Goal: Task Accomplishment & Management: Manage account settings

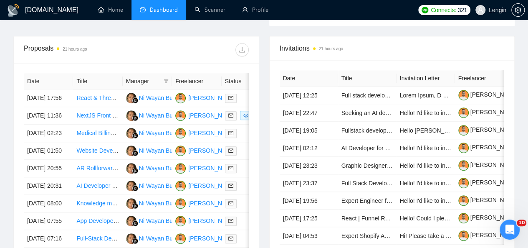
scroll to position [319, 0]
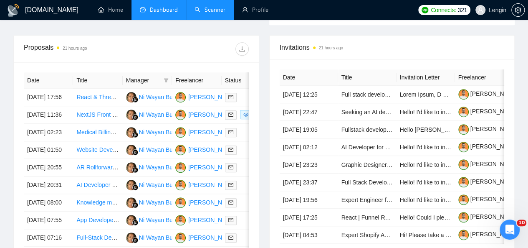
click at [209, 13] on link "Scanner" at bounding box center [209, 9] width 31 height 7
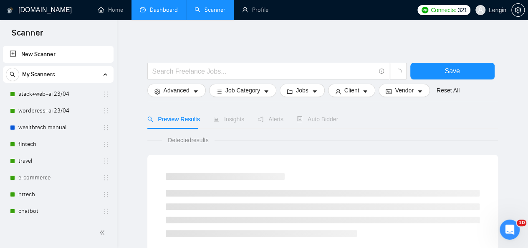
click at [161, 8] on link "Dashboard" at bounding box center [159, 9] width 38 height 7
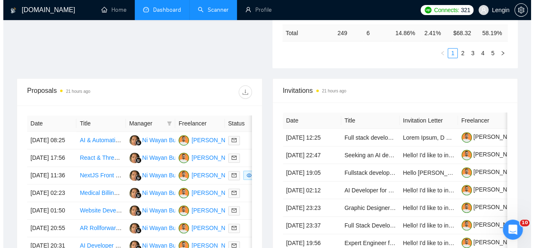
scroll to position [329, 0]
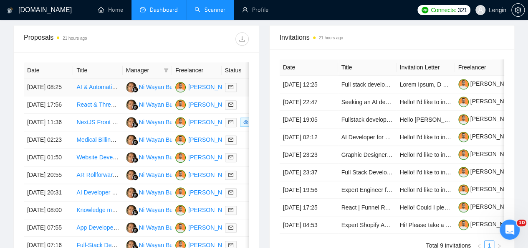
click at [101, 86] on td "AI & Automation Expert – Retrospective Data Analysis System" at bounding box center [97, 87] width 49 height 18
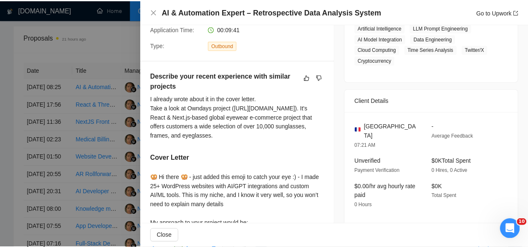
scroll to position [0, 0]
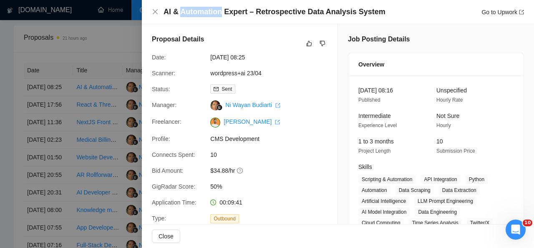
drag, startPoint x: 180, startPoint y: 13, endPoint x: 221, endPoint y: 11, distance: 41.3
click at [221, 11] on h4 "AI & Automation Expert – Retrospective Data Analysis System" at bounding box center [275, 12] width 222 height 10
copy h4 "Automation"
click at [154, 12] on icon "close" at bounding box center [155, 11] width 5 height 5
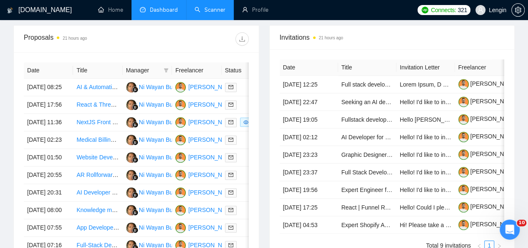
click at [199, 9] on link "Scanner" at bounding box center [209, 9] width 31 height 7
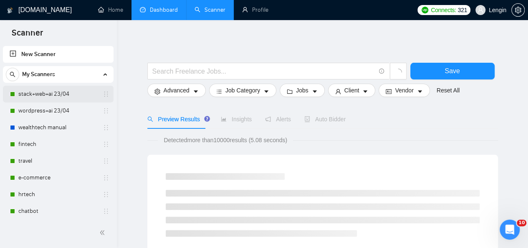
click at [38, 91] on link "stack+web+ai 23/04" at bounding box center [57, 94] width 79 height 17
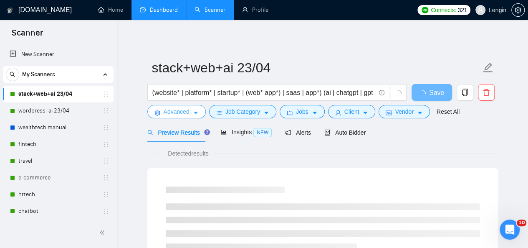
click at [182, 114] on span "Advanced" at bounding box center [177, 111] width 26 height 9
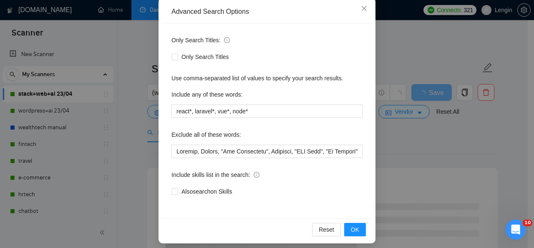
scroll to position [99, 0]
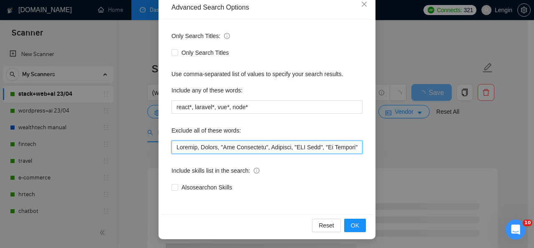
click at [173, 146] on input "text" at bounding box center [267, 146] width 191 height 13
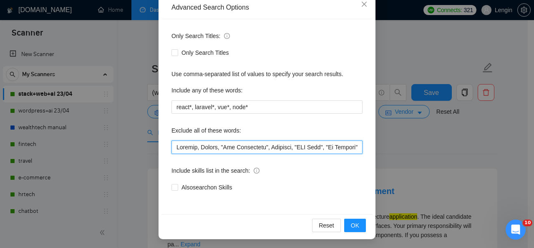
paste input "Automation"
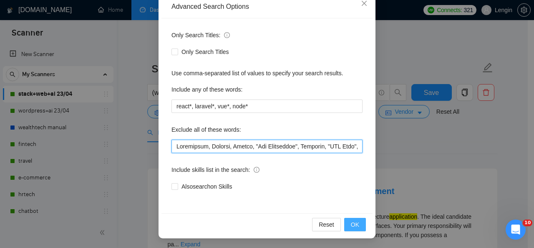
type input "Loremipsum, Dolorsi, Ametco, "Adi Elitseddoe", Temporin, "UTL Etdo", "Ma Aliqua…"
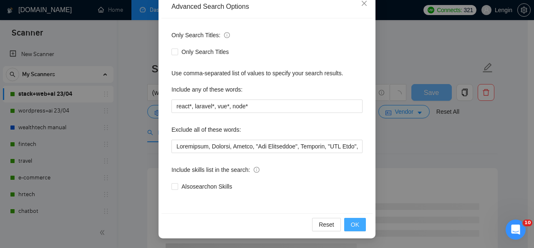
click at [352, 225] on span "OK" at bounding box center [355, 224] width 8 height 9
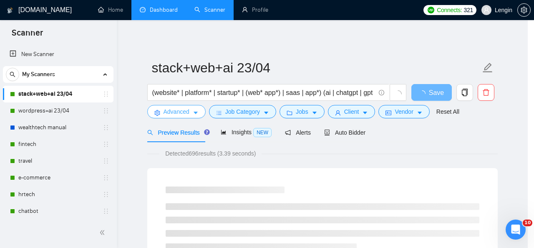
scroll to position [0, 0]
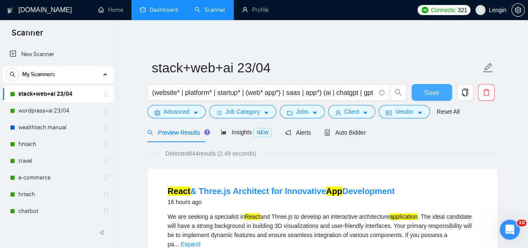
click at [429, 92] on span "Save" at bounding box center [431, 92] width 15 height 10
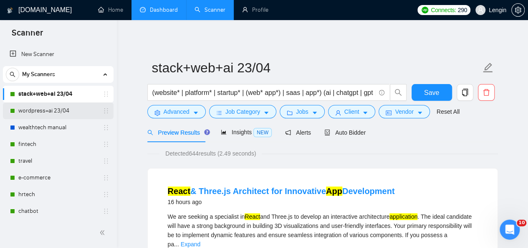
click at [69, 111] on link "wordpress+ai 23/04" at bounding box center [57, 110] width 79 height 17
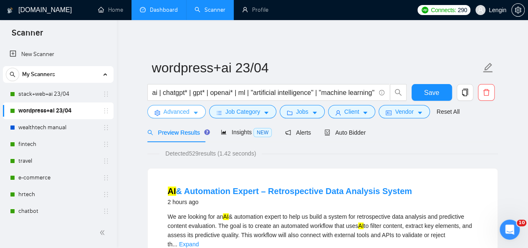
click at [178, 117] on button "Advanced" at bounding box center [176, 111] width 58 height 13
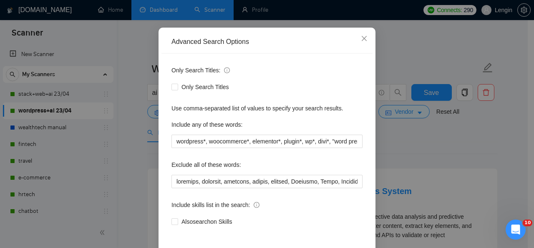
scroll to position [66, 0]
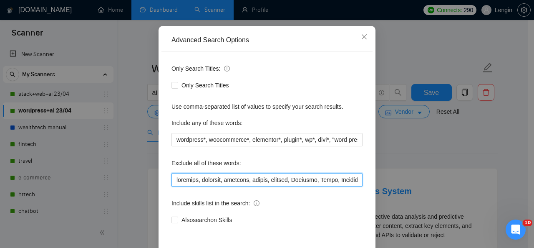
click at [176, 179] on input "text" at bounding box center [267, 179] width 191 height 13
paste input "Automation"
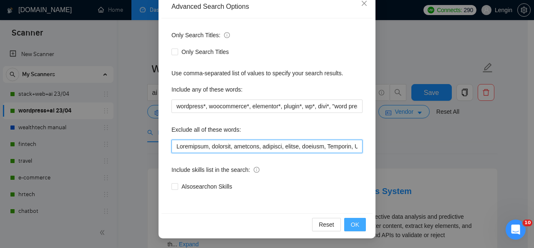
type input "Loremipsum, dolorsit, ametcons, adipisci, elitse, doeiusm, Temporin, Utlab, Etd…"
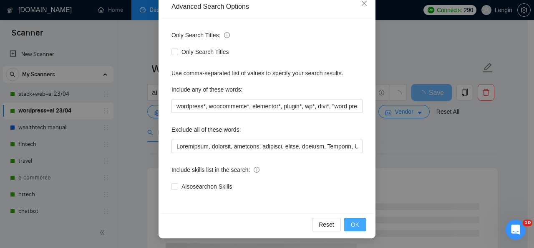
click at [353, 225] on span "OK" at bounding box center [355, 224] width 8 height 9
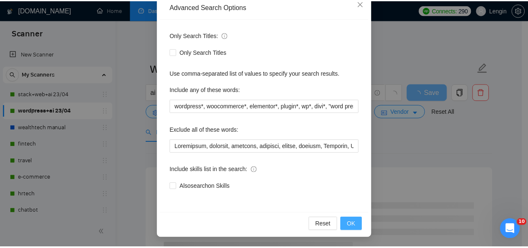
scroll to position [58, 0]
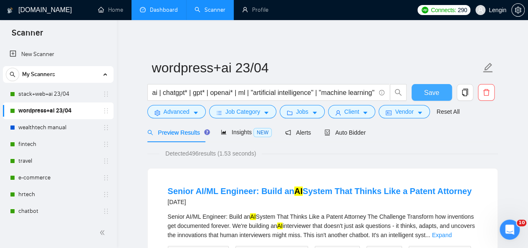
click at [425, 91] on span "Save" at bounding box center [431, 92] width 15 height 10
click at [168, 7] on link "Dashboard" at bounding box center [159, 9] width 38 height 7
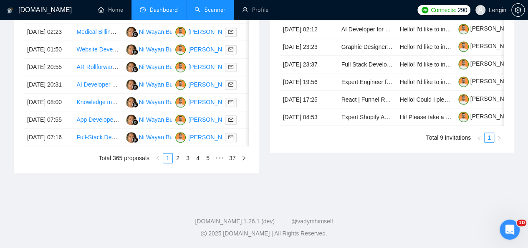
scroll to position [470, 0]
click at [187, 162] on link "3" at bounding box center [187, 157] width 9 height 9
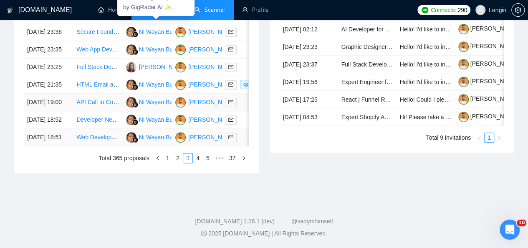
scroll to position [476, 0]
click at [176, 162] on link "2" at bounding box center [177, 157] width 9 height 9
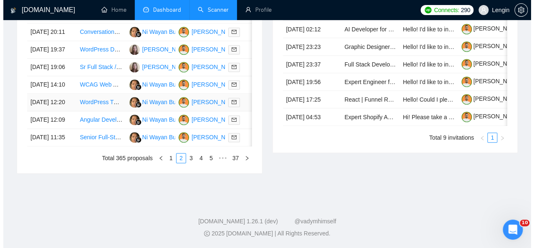
scroll to position [440, 0]
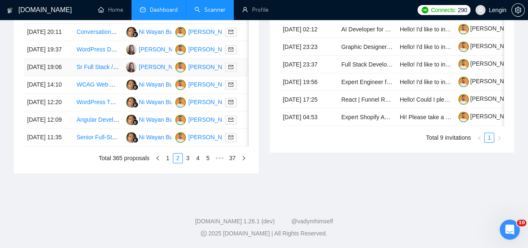
click at [91, 76] on td "Sr Full Stack / Typescript Engineer" at bounding box center [97, 67] width 49 height 18
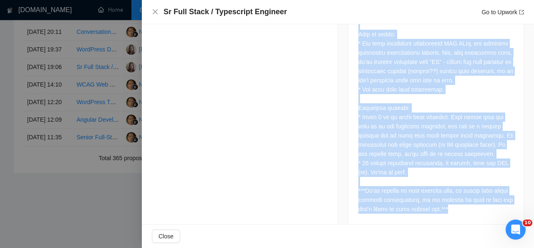
scroll to position [746, 0]
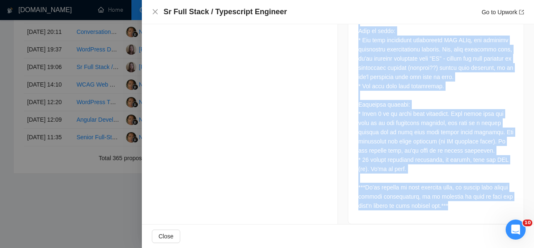
drag, startPoint x: 356, startPoint y: 56, endPoint x: 462, endPoint y: 195, distance: 175.0
copy div "We're looking for an experienced and high output full stack engineer who works …"
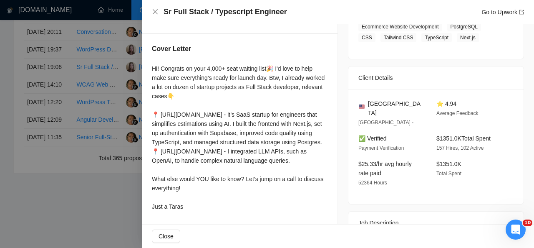
scroll to position [149, 0]
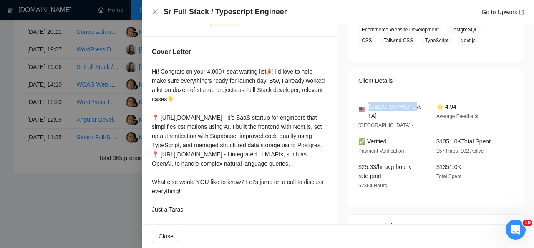
drag, startPoint x: 402, startPoint y: 106, endPoint x: 366, endPoint y: 108, distance: 35.9
click at [366, 108] on div "[GEOGRAPHIC_DATA]" at bounding box center [391, 111] width 65 height 18
copy span "[GEOGRAPHIC_DATA]"
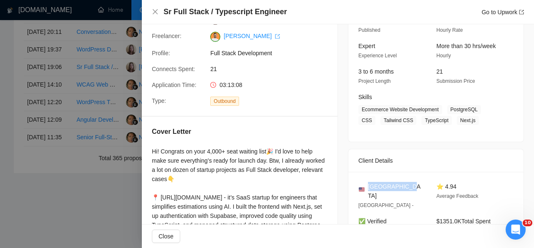
scroll to position [69, 0]
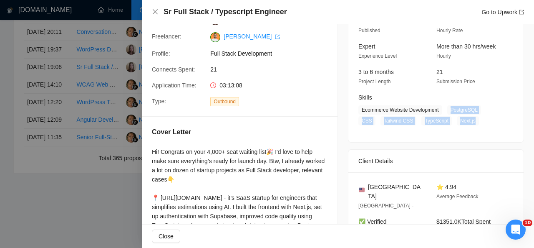
drag, startPoint x: 445, startPoint y: 108, endPoint x: 467, endPoint y: 119, distance: 24.6
click at [467, 119] on span "Ecommerce Website Development PostgreSQL CSS Tailwind CSS TypeScript Next.js" at bounding box center [430, 115] width 143 height 20
copy span "PostgreSQL CSS Tailwind CSS TypeScript Next.js"
click at [154, 9] on icon "close" at bounding box center [155, 11] width 7 height 7
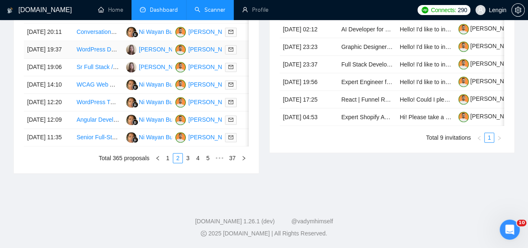
click at [116, 58] on td "WordPress Developer Needed for Premium B2B Saas Site" at bounding box center [97, 50] width 49 height 18
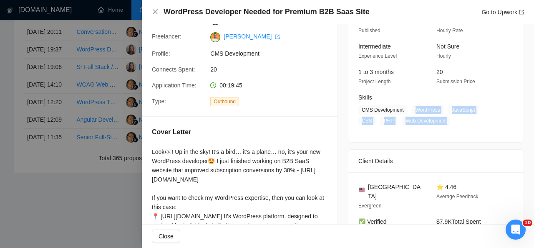
drag, startPoint x: 411, startPoint y: 106, endPoint x: 423, endPoint y: 120, distance: 18.6
click at [423, 120] on span "CMS Development WordPress JavaScript CSS PHP Web Development" at bounding box center [430, 115] width 143 height 20
copy span "WordPress JavaScript CSS PHP Web Development"
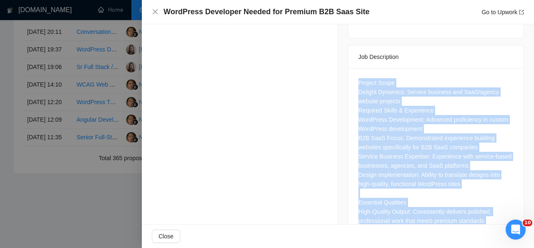
scroll to position [443, 0]
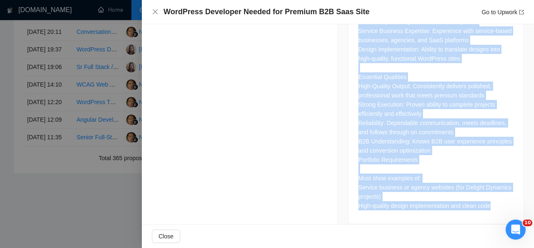
drag, startPoint x: 356, startPoint y: 73, endPoint x: 491, endPoint y: 193, distance: 181.2
click at [491, 193] on div "Project Scope Delight Dynamics: Service business and SaaS/agency website projec…" at bounding box center [436, 81] width 155 height 257
copy div "Project Scope Delight Dynamics: Service business and SaaS/agency website projec…"
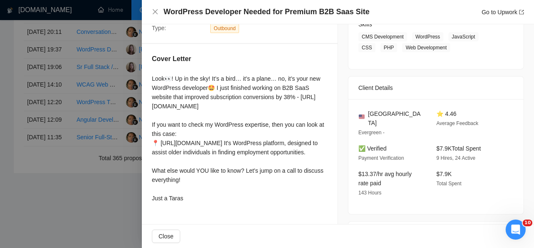
scroll to position [142, 0]
click at [402, 115] on div "[GEOGRAPHIC_DATA]" at bounding box center [391, 118] width 65 height 18
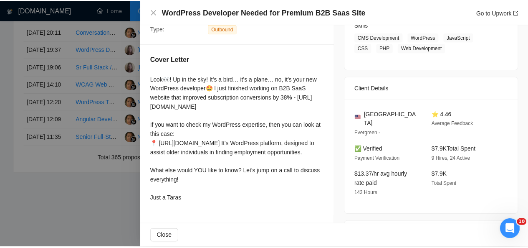
scroll to position [82, 0]
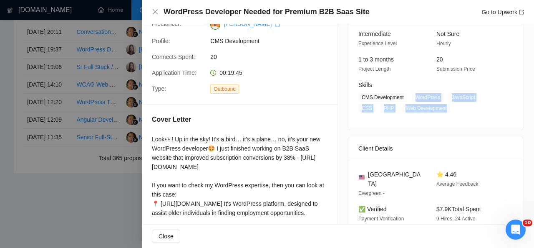
drag, startPoint x: 413, startPoint y: 97, endPoint x: 422, endPoint y: 109, distance: 14.9
click at [422, 109] on span "CMS Development WordPress JavaScript CSS PHP Web Development" at bounding box center [430, 103] width 143 height 20
copy span "WordPress JavaScript CSS PHP Web Development"
click at [154, 11] on icon "close" at bounding box center [155, 11] width 7 height 7
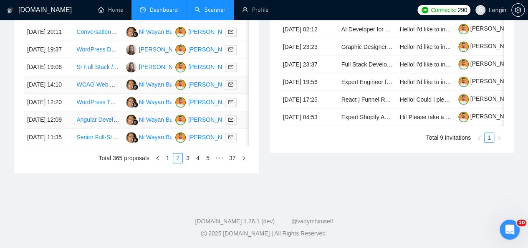
scroll to position [475, 0]
click at [189, 162] on link "3" at bounding box center [187, 157] width 9 height 9
click at [199, 162] on link "4" at bounding box center [197, 157] width 9 height 9
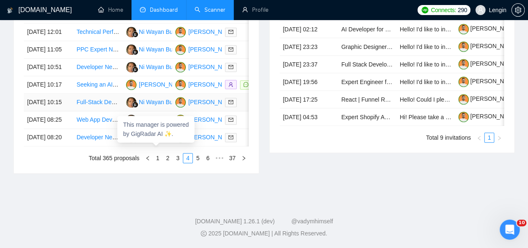
scroll to position [463, 0]
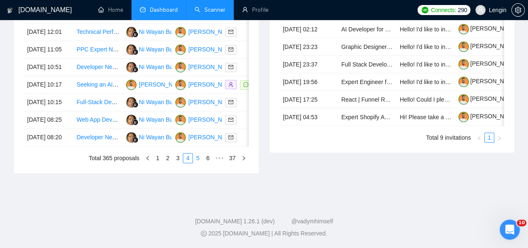
click at [199, 162] on link "5" at bounding box center [197, 157] width 9 height 9
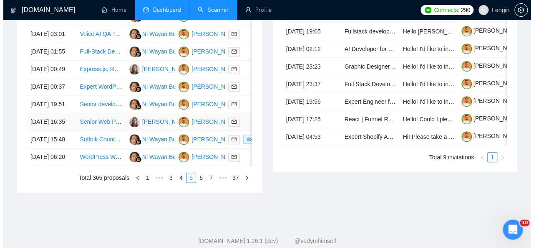
scroll to position [414, 0]
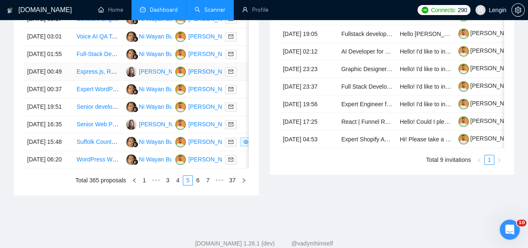
click at [109, 81] on td "Express.js, React, and Tailwind Developer Needed" at bounding box center [97, 72] width 49 height 18
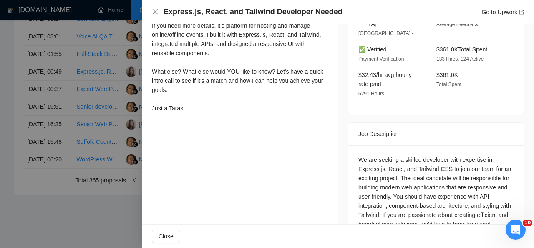
scroll to position [296, 0]
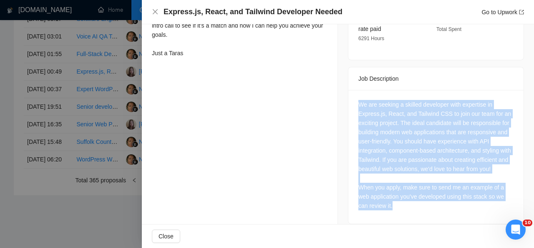
drag, startPoint x: 397, startPoint y: 198, endPoint x: 352, endPoint y: 94, distance: 113.3
click at [352, 94] on div "We are seeking a skilled developer with expertise in Express.js, React, and Tai…" at bounding box center [436, 157] width 175 height 134
copy div "We are seeking a skilled developer with expertise in Express.js, React, and Tai…"
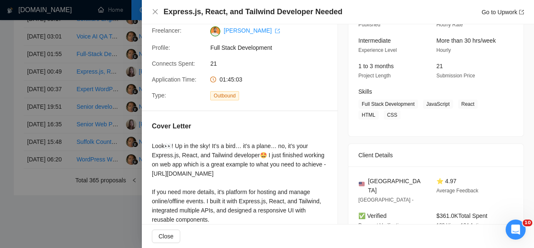
scroll to position [73, 0]
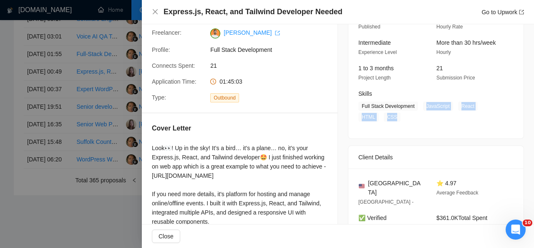
drag, startPoint x: 421, startPoint y: 106, endPoint x: 397, endPoint y: 116, distance: 26.2
click at [397, 116] on span "Full Stack Development JavaScript React HTML CSS" at bounding box center [430, 111] width 143 height 20
copy span "JavaScript React HTML CSS"
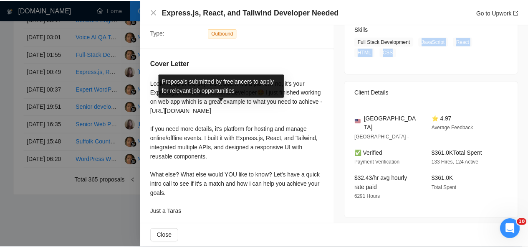
scroll to position [138, 0]
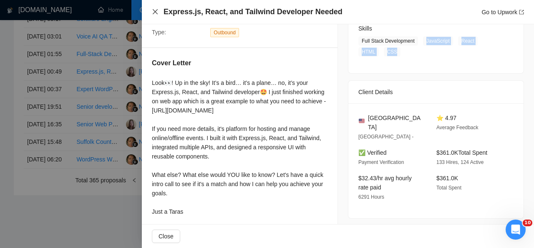
click at [154, 9] on icon "close" at bounding box center [155, 11] width 7 height 7
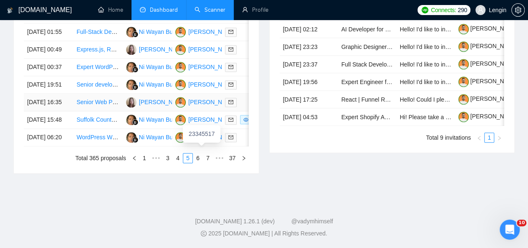
scroll to position [450, 0]
click at [181, 162] on link "4" at bounding box center [177, 157] width 9 height 9
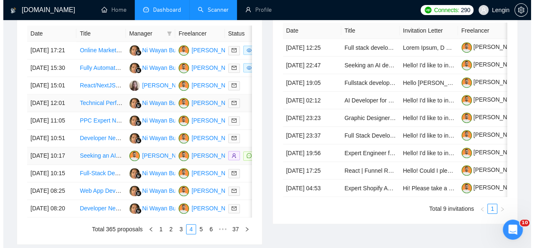
scroll to position [365, 0]
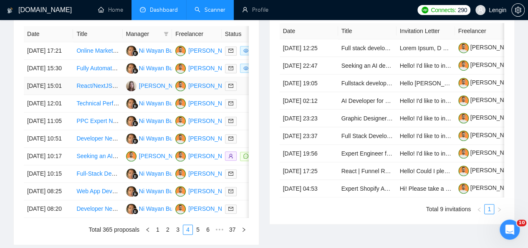
click at [104, 95] on td "React/NextJS developer for finalizing ongoing projects" at bounding box center [97, 86] width 49 height 18
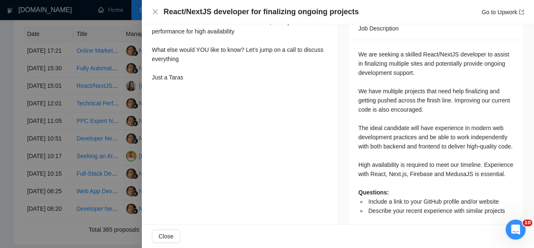
scroll to position [347, 0]
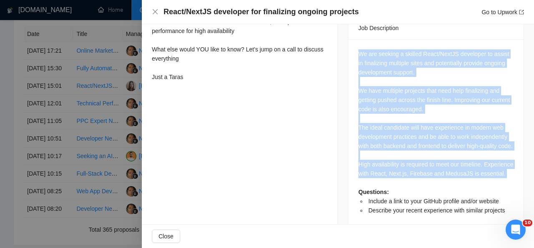
drag, startPoint x: 355, startPoint y: 45, endPoint x: 385, endPoint y: 186, distance: 143.4
click at [385, 186] on div "We are seeking a skilled React/NextJS developer to assist in finalizing multipl…" at bounding box center [436, 134] width 175 height 191
copy div "We are seeking a skilled React/NextJS developer to assist in finalizing multipl…"
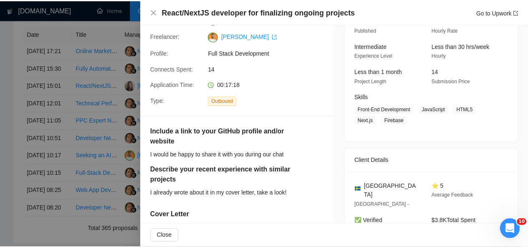
scroll to position [68, 0]
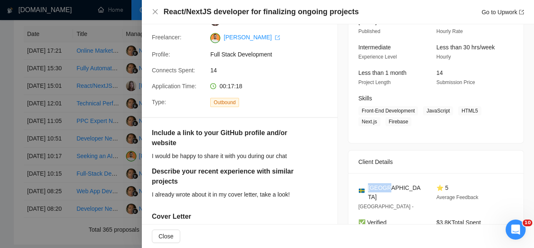
drag, startPoint x: 389, startPoint y: 187, endPoint x: 366, endPoint y: 186, distance: 23.4
click at [366, 186] on div "[GEOGRAPHIC_DATA]" at bounding box center [391, 192] width 65 height 18
drag, startPoint x: 421, startPoint y: 111, endPoint x: 407, endPoint y: 122, distance: 17.6
click at [407, 122] on span "Front-End Development JavaScript HTML5 Next.js Firebase" at bounding box center [430, 116] width 143 height 20
click at [155, 11] on icon "close" at bounding box center [155, 11] width 7 height 7
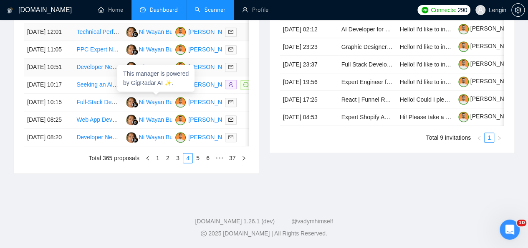
scroll to position [489, 0]
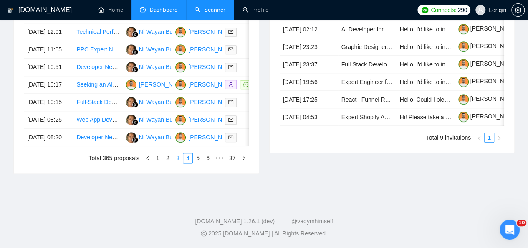
click at [179, 162] on link "3" at bounding box center [177, 157] width 9 height 9
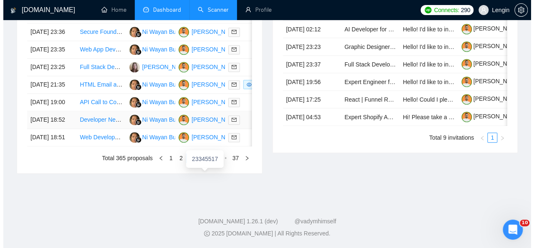
scroll to position [435, 0]
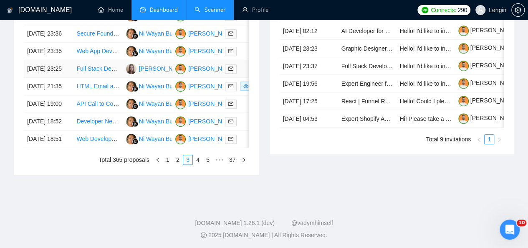
click at [119, 78] on td "Full Stack Developer with Strong MERN Experience" at bounding box center [97, 69] width 49 height 18
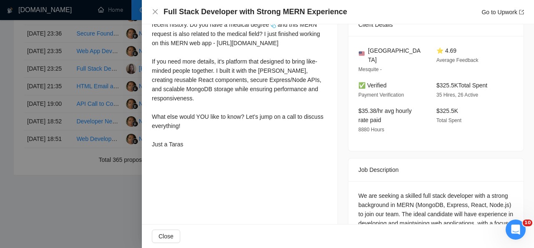
scroll to position [232, 0]
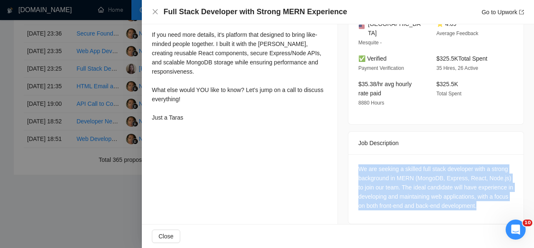
drag, startPoint x: 495, startPoint y: 196, endPoint x: 352, endPoint y: 160, distance: 146.8
click at [352, 160] on div "We are seeking a skilled full stack developer with a strong background in MERN …" at bounding box center [436, 188] width 175 height 69
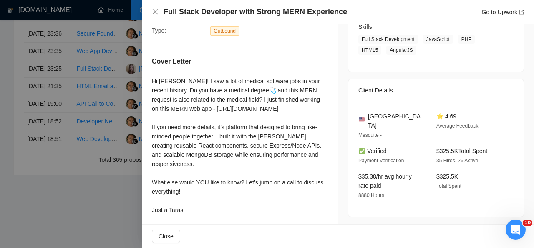
scroll to position [139, 0]
drag, startPoint x: 419, startPoint y: 42, endPoint x: 409, endPoint y: 53, distance: 15.1
click at [409, 53] on span "Full Stack Development JavaScript PHP HTML5 AngularJS" at bounding box center [430, 45] width 143 height 20
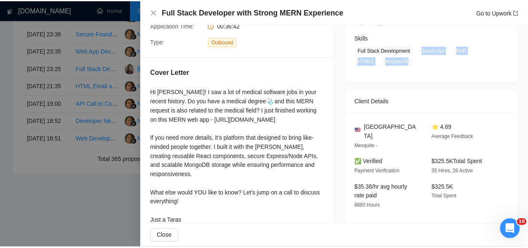
scroll to position [129, 0]
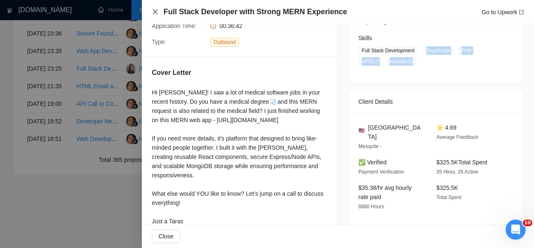
click at [156, 12] on icon "close" at bounding box center [155, 11] width 7 height 7
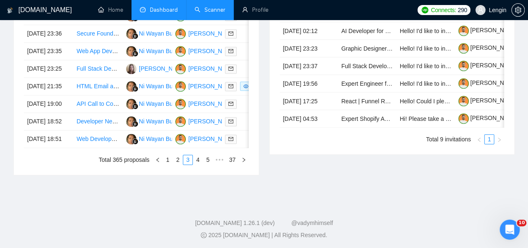
click at [209, 13] on link "Scanner" at bounding box center [209, 9] width 31 height 7
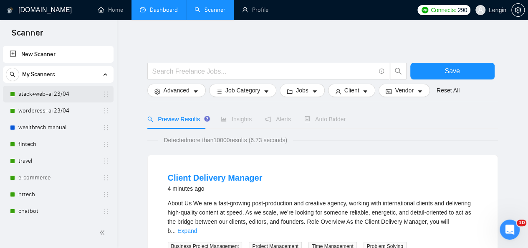
click at [45, 95] on link "stack+web+ai 23/04" at bounding box center [57, 94] width 79 height 17
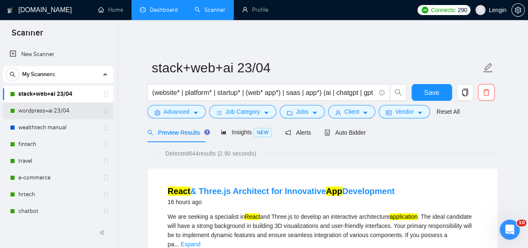
click at [63, 104] on link "wordpress+ai 23/04" at bounding box center [57, 110] width 79 height 17
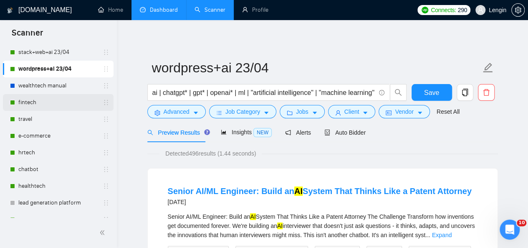
scroll to position [50, 0]
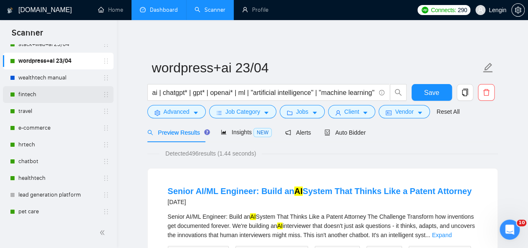
click at [56, 91] on link "fintech" at bounding box center [57, 94] width 79 height 17
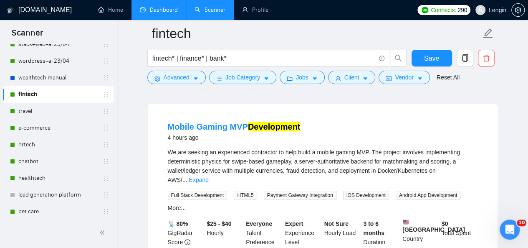
scroll to position [71, 0]
click at [208, 176] on link "Expand" at bounding box center [199, 179] width 20 height 7
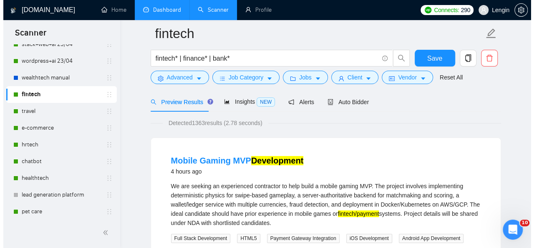
scroll to position [36, 0]
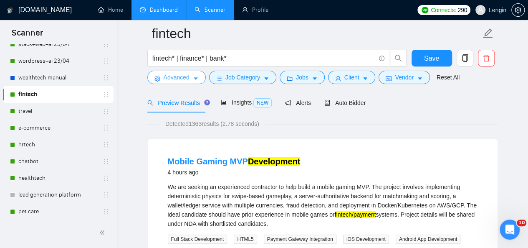
click at [192, 76] on button "Advanced" at bounding box center [176, 77] width 58 height 13
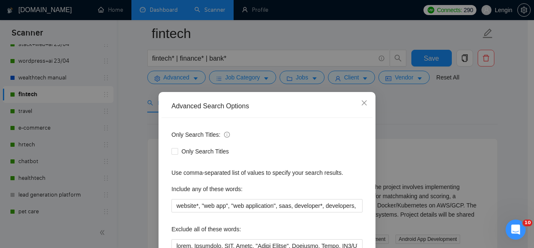
scroll to position [82, 0]
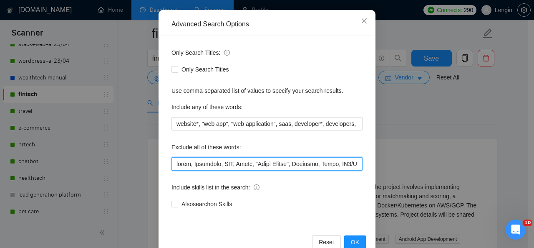
click at [174, 160] on input "text" at bounding box center [267, 163] width 191 height 13
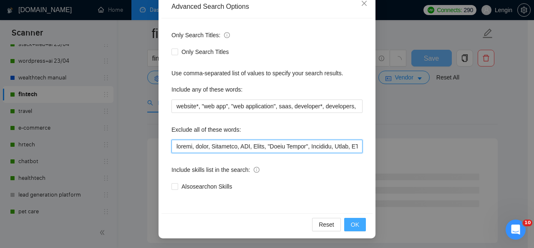
type input "loremi, dolor, Sitametco, ADI, Elits, "Doeiu Tempor", Incididu, Utlab, ET6/DO9,…"
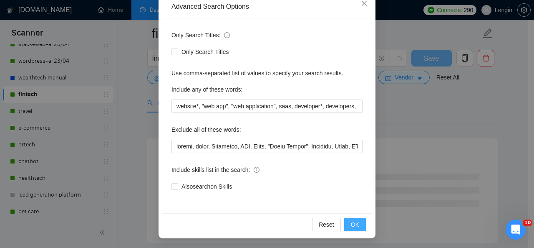
click at [352, 220] on span "OK" at bounding box center [355, 224] width 8 height 9
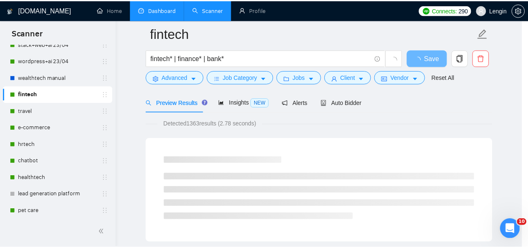
scroll to position [58, 0]
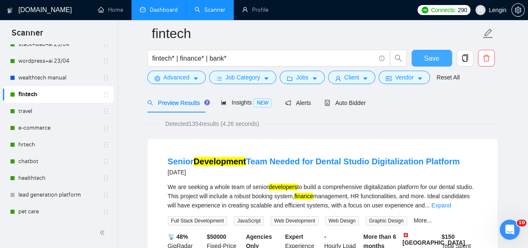
click at [427, 58] on span "Save" at bounding box center [431, 58] width 15 height 10
click at [30, 116] on link "travel" at bounding box center [57, 111] width 79 height 17
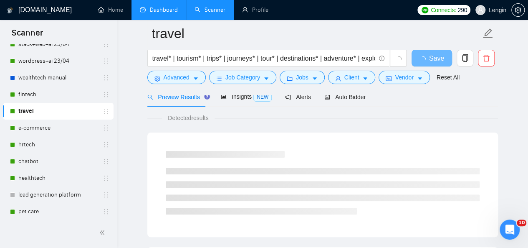
scroll to position [41, 0]
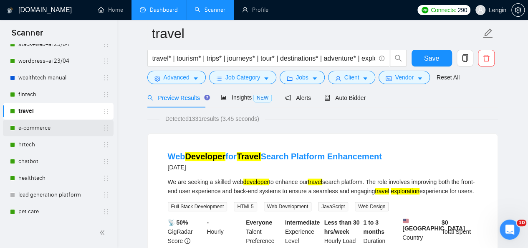
click at [53, 122] on link "e-commerce" at bounding box center [57, 127] width 79 height 17
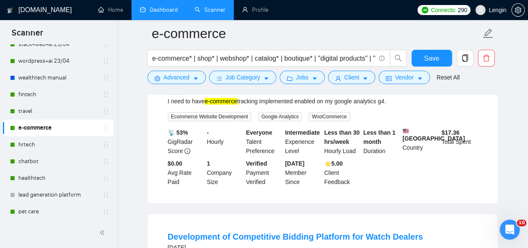
scroll to position [122, 0]
click at [63, 141] on link "hrtech" at bounding box center [57, 144] width 79 height 17
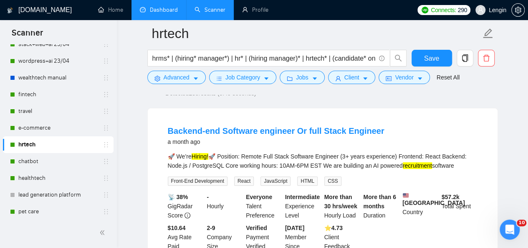
scroll to position [64, 0]
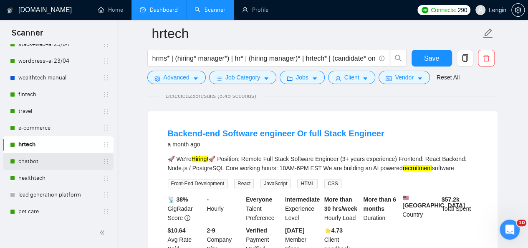
click at [40, 157] on link "chatbot" at bounding box center [57, 161] width 79 height 17
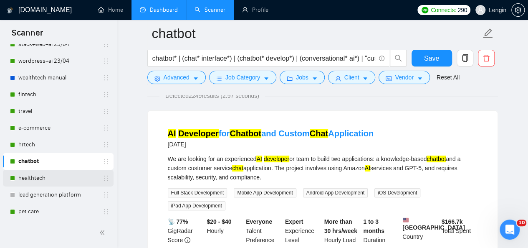
click at [33, 177] on link "healthtech" at bounding box center [57, 177] width 79 height 17
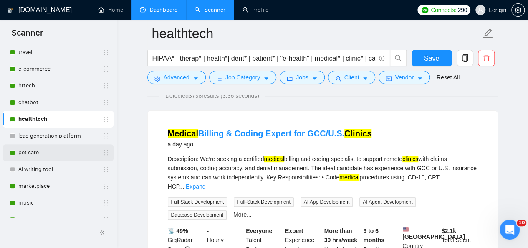
scroll to position [109, 0]
click at [47, 156] on link "pet care" at bounding box center [57, 152] width 79 height 17
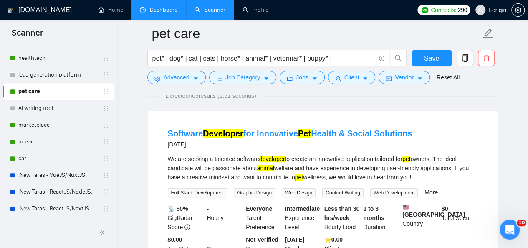
scroll to position [170, 0]
click at [51, 128] on link "marketplace" at bounding box center [57, 124] width 79 height 17
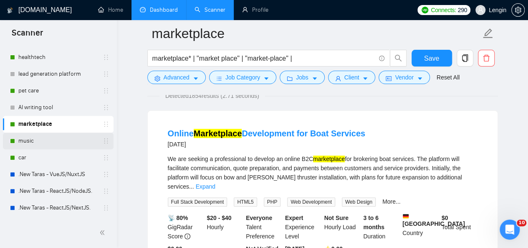
click at [55, 140] on link "music" at bounding box center [57, 140] width 79 height 17
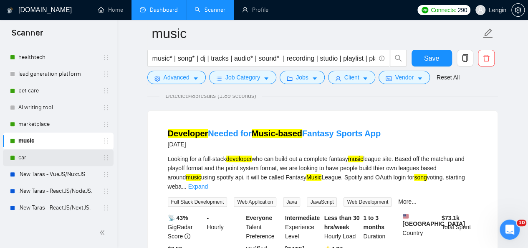
click at [37, 158] on link "car" at bounding box center [57, 157] width 79 height 17
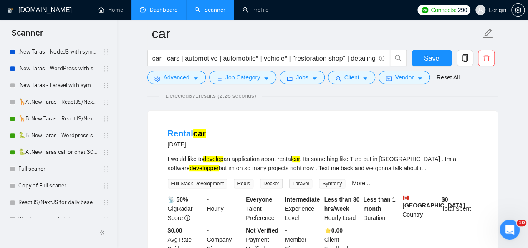
scroll to position [393, 0]
click at [39, 116] on link "🦒B .New Taras - ReactJS/NextJS rel exp 23/04" at bounding box center [57, 118] width 79 height 17
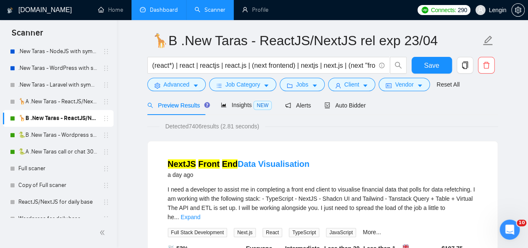
scroll to position [29, 0]
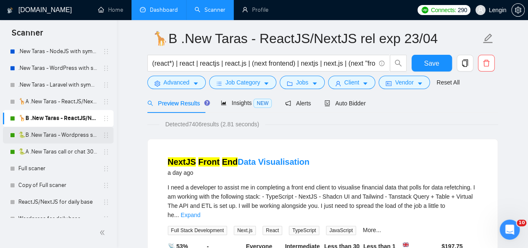
click at [54, 129] on link "🐍B .New Taras - Wordpress short 23/04" at bounding box center [57, 134] width 79 height 17
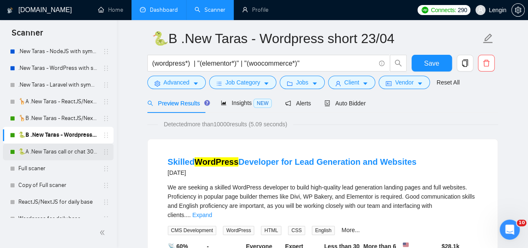
click at [71, 152] on link "🐍A .New Taras call or chat 30%view 0 reply 23/04" at bounding box center [57, 151] width 79 height 17
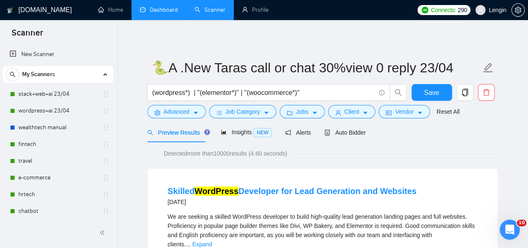
click at [152, 10] on link "Dashboard" at bounding box center [159, 9] width 38 height 7
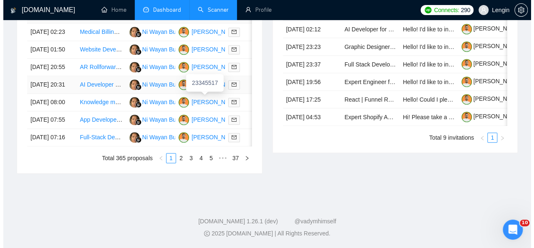
scroll to position [455, 0]
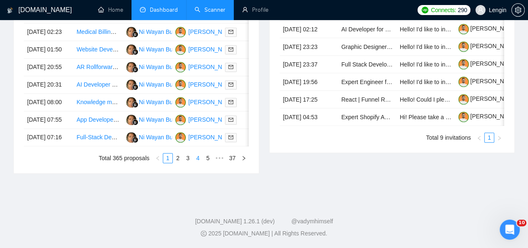
click at [201, 162] on link "4" at bounding box center [197, 157] width 9 height 9
click at [195, 162] on link "5" at bounding box center [197, 157] width 9 height 9
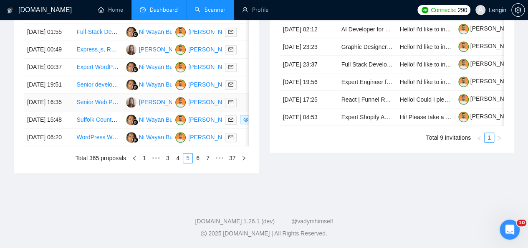
click at [108, 111] on td "Senior Web Plugin Developer (NextJS, Supabase, ShadCn)" at bounding box center [97, 102] width 49 height 18
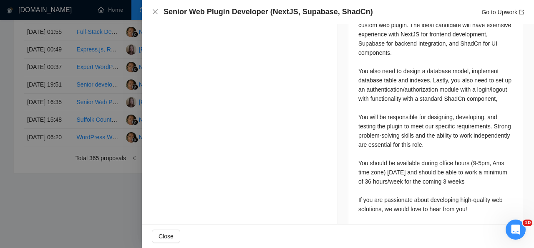
scroll to position [397, 0]
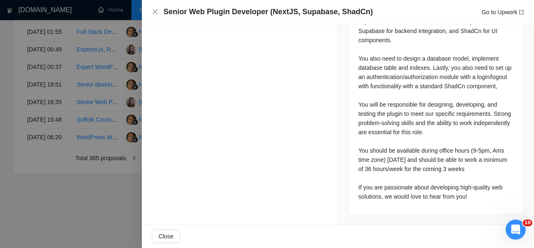
drag, startPoint x: 354, startPoint y: 56, endPoint x: 475, endPoint y: 192, distance: 181.2
click at [475, 192] on div "We are seeking a highly skilled senior developer to create a custom web plugin.…" at bounding box center [436, 101] width 175 height 225
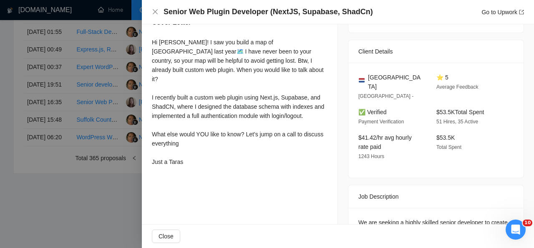
scroll to position [146, 0]
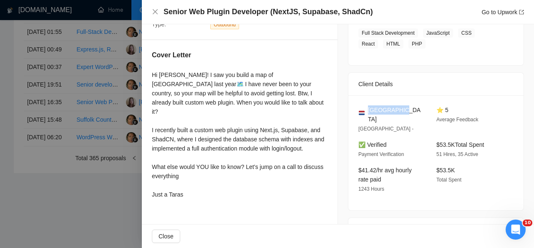
drag, startPoint x: 403, startPoint y: 107, endPoint x: 366, endPoint y: 107, distance: 37.6
click at [366, 107] on div "[GEOGRAPHIC_DATA]" at bounding box center [391, 114] width 65 height 18
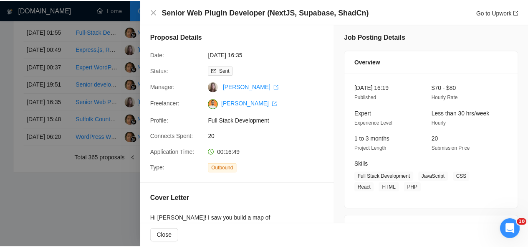
scroll to position [2, 0]
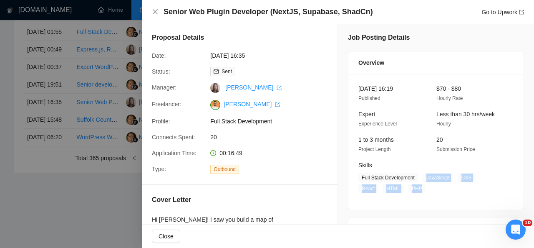
drag, startPoint x: 421, startPoint y: 176, endPoint x: 397, endPoint y: 187, distance: 26.9
click at [397, 187] on span "Full Stack Development JavaScript CSS React HTML PHP" at bounding box center [430, 183] width 143 height 20
click at [153, 11] on icon "close" at bounding box center [155, 11] width 7 height 7
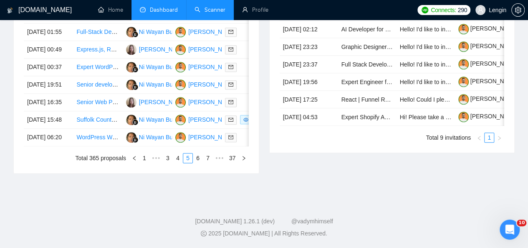
click at [204, 13] on link "Scanner" at bounding box center [209, 9] width 31 height 7
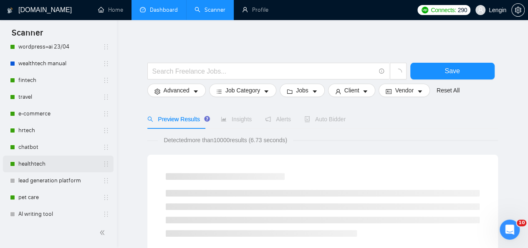
scroll to position [64, 0]
click at [47, 159] on link "healthtech" at bounding box center [57, 163] width 79 height 17
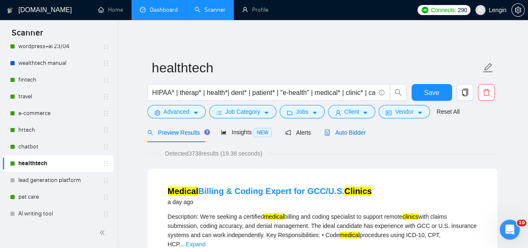
click at [331, 131] on span "Auto Bidder" at bounding box center [344, 132] width 41 height 7
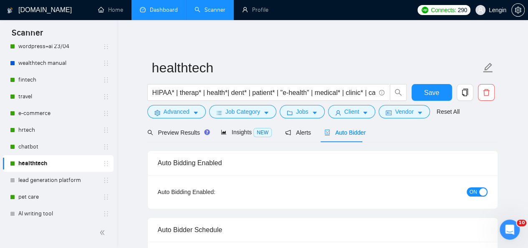
radio input "false"
radio input "true"
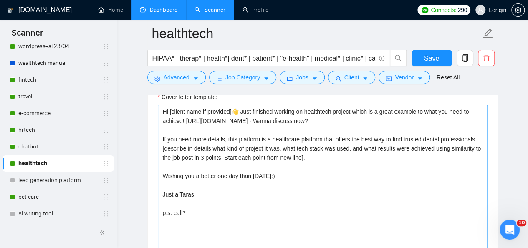
scroll to position [1098, 0]
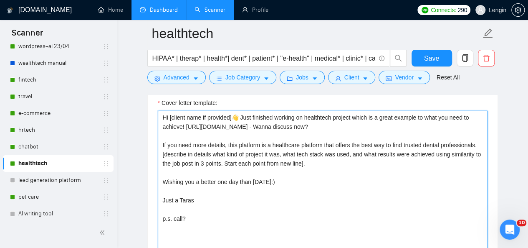
click at [234, 162] on textarea "Hi [client name if provided]👋 Just finished working on healthtech project which…" at bounding box center [323, 205] width 330 height 188
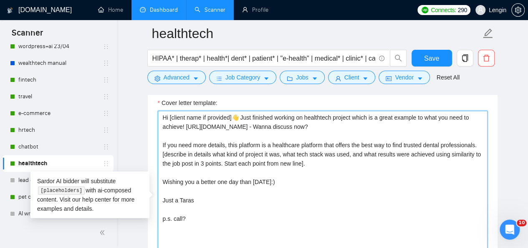
click at [230, 199] on textarea "Hi [client name if provided]👋 Just finished working on healthtech project which…" at bounding box center [323, 205] width 330 height 188
click at [205, 162] on textarea "Hi [client name if provided]👋 Just finished working on healthtech project which…" at bounding box center [323, 205] width 330 height 188
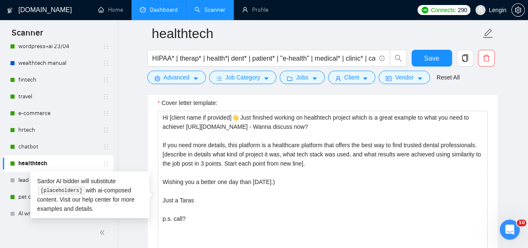
click at [157, 9] on link "Dashboard" at bounding box center [159, 9] width 38 height 7
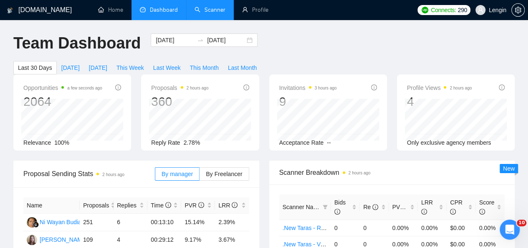
click at [215, 13] on link "Scanner" at bounding box center [209, 9] width 31 height 7
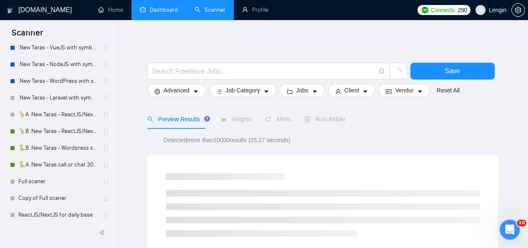
scroll to position [381, 0]
click at [69, 136] on link "🦒B .New Taras - ReactJS/NextJS rel exp 23/04" at bounding box center [57, 130] width 79 height 17
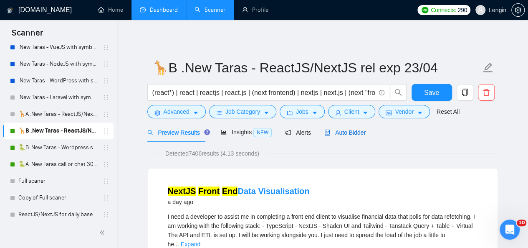
click at [357, 134] on span "Auto Bidder" at bounding box center [344, 132] width 41 height 7
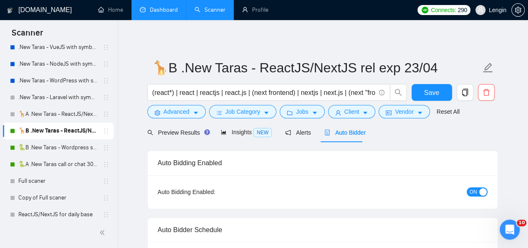
radio input "false"
radio input "true"
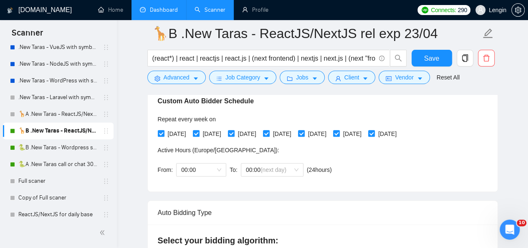
scroll to position [197, 0]
click at [296, 168] on span "00:00 (next day)" at bounding box center [272, 169] width 53 height 13
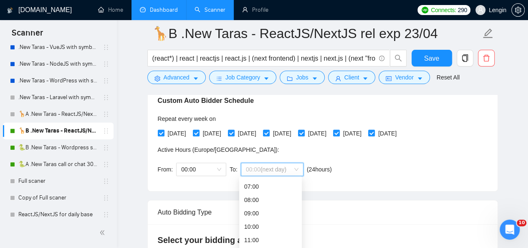
scroll to position [93, 0]
click at [259, 231] on div "10:00" at bounding box center [270, 224] width 63 height 13
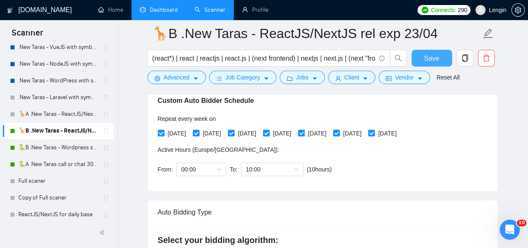
click at [430, 52] on button "Save" at bounding box center [432, 58] width 40 height 17
click at [429, 58] on span "Save" at bounding box center [431, 58] width 15 height 10
click at [71, 142] on link "🐍B .New Taras - Wordpress short 23/04" at bounding box center [57, 147] width 79 height 17
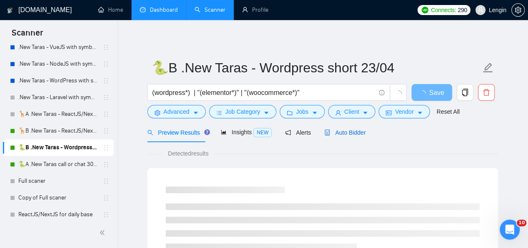
click at [343, 128] on div "Auto Bidder" at bounding box center [344, 132] width 41 height 9
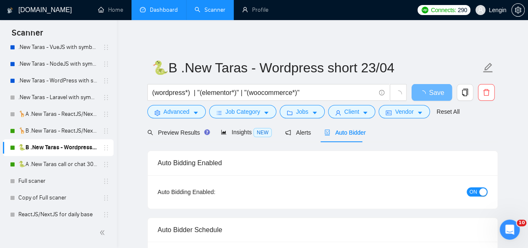
radio input "false"
radio input "true"
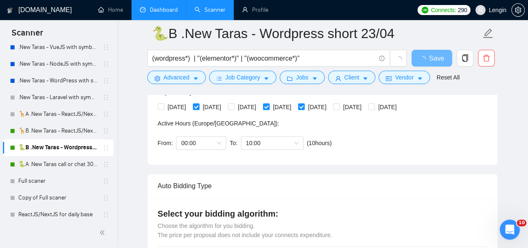
scroll to position [223, 0]
click at [59, 165] on link "🐍A .New Taras call or chat 30%view 0 reply 23/04" at bounding box center [57, 164] width 79 height 17
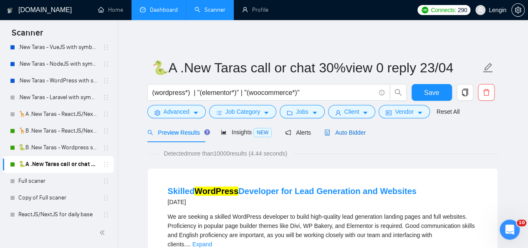
click at [354, 131] on span "Auto Bidder" at bounding box center [344, 132] width 41 height 7
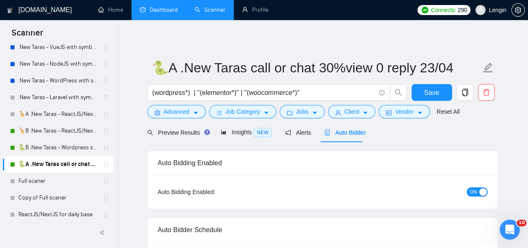
radio input "false"
radio input "true"
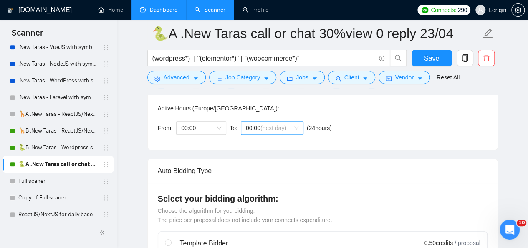
scroll to position [237, 0]
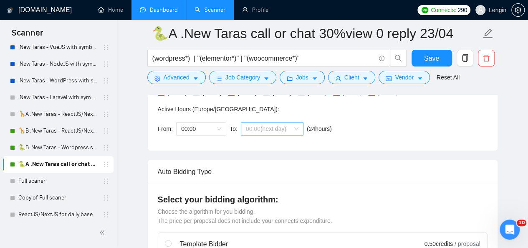
click at [297, 126] on div "00:00 (next day)" at bounding box center [272, 128] width 63 height 13
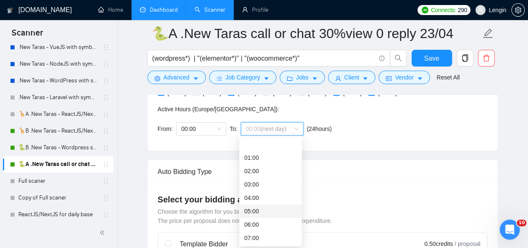
scroll to position [44, 0]
click at [268, 229] on div "10:00" at bounding box center [270, 233] width 53 height 9
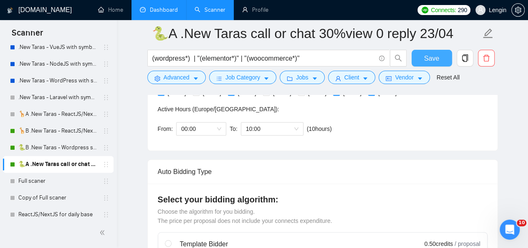
click at [431, 53] on span "Save" at bounding box center [431, 58] width 15 height 10
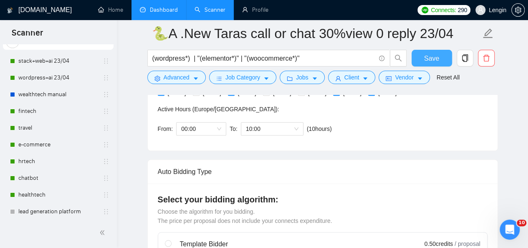
scroll to position [16, 0]
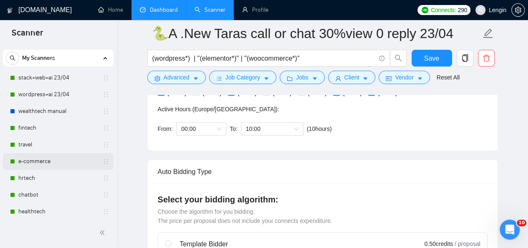
click at [53, 157] on link "e-commerce" at bounding box center [57, 161] width 79 height 17
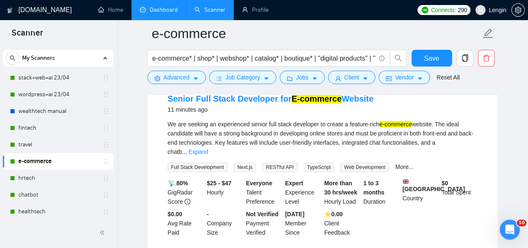
scroll to position [95, 0]
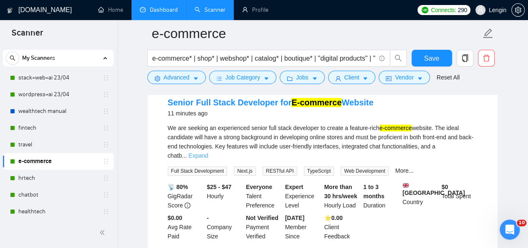
click at [208, 152] on link "Expand" at bounding box center [198, 155] width 20 height 7
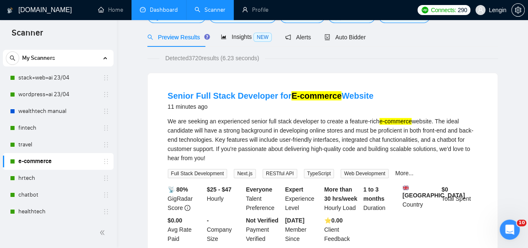
scroll to position [0, 0]
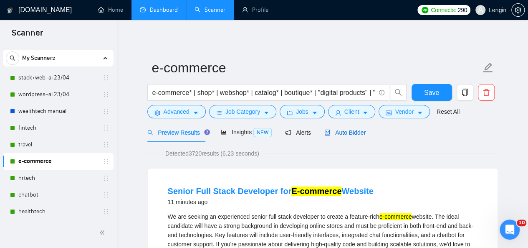
click at [350, 136] on div "Auto Bidder" at bounding box center [344, 132] width 41 height 9
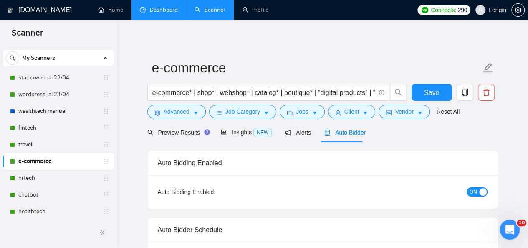
radio input "false"
radio input "true"
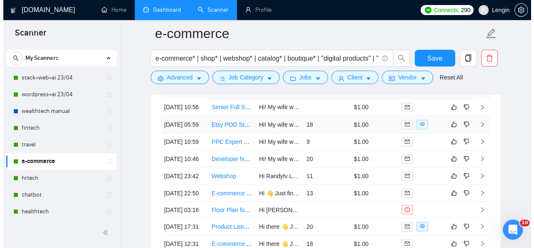
scroll to position [2235, 0]
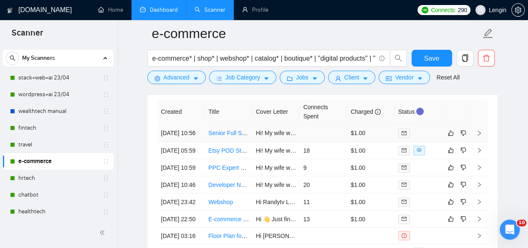
click at [244, 139] on td "Senior Full Stack Developer for E-commerce Website" at bounding box center [229, 132] width 48 height 17
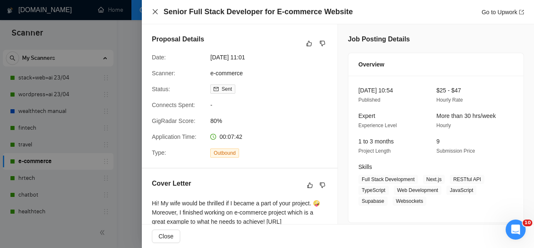
click at [157, 13] on icon "close" at bounding box center [155, 11] width 7 height 7
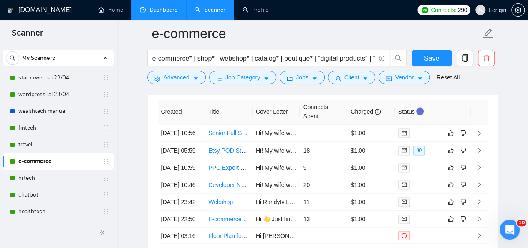
click at [165, 12] on link "Dashboard" at bounding box center [159, 9] width 38 height 7
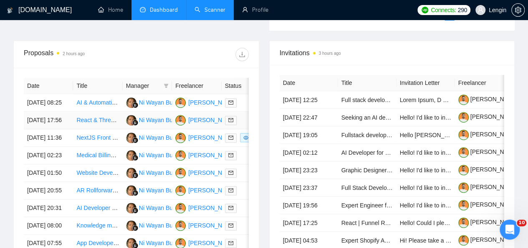
scroll to position [326, 0]
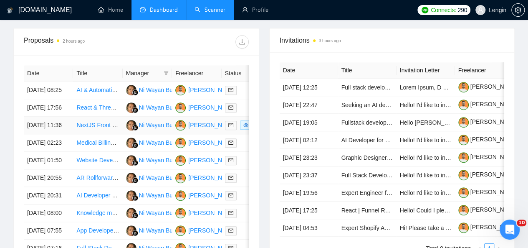
click at [111, 134] on td "NextJS Front End Data Visualisation" at bounding box center [97, 125] width 49 height 18
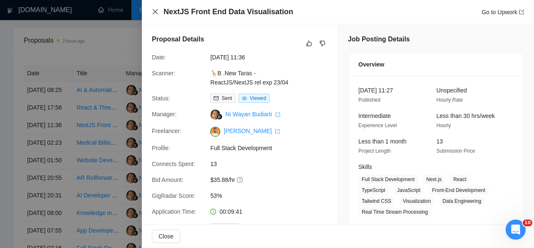
click at [154, 10] on icon "close" at bounding box center [155, 11] width 7 height 7
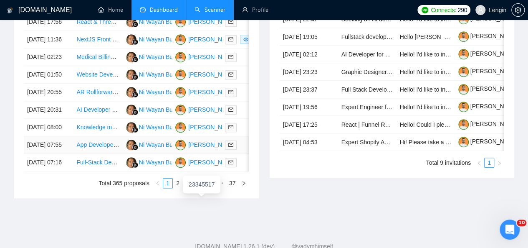
scroll to position [446, 0]
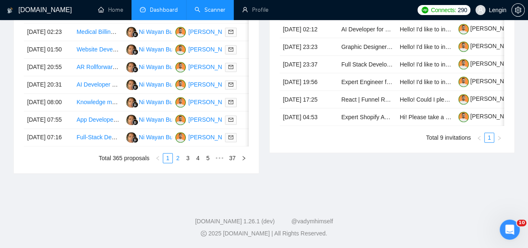
click at [179, 162] on link "2" at bounding box center [177, 157] width 9 height 9
click at [189, 162] on link "3" at bounding box center [187, 157] width 9 height 9
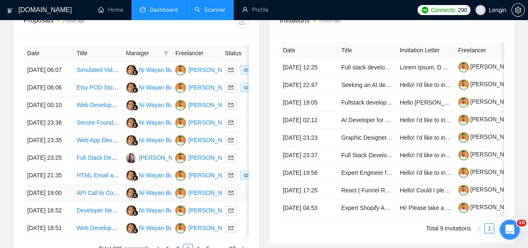
scroll to position [335, 0]
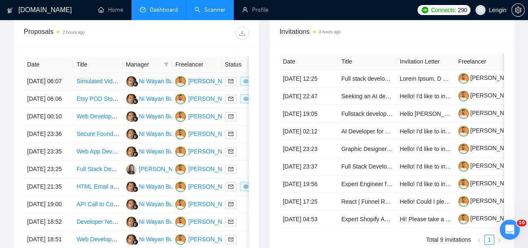
click at [101, 82] on td "Simulated Video Creation with AR/MR/3D simulation" at bounding box center [97, 82] width 49 height 18
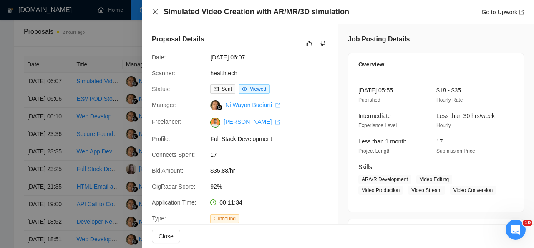
click at [157, 10] on icon "close" at bounding box center [155, 11] width 5 height 5
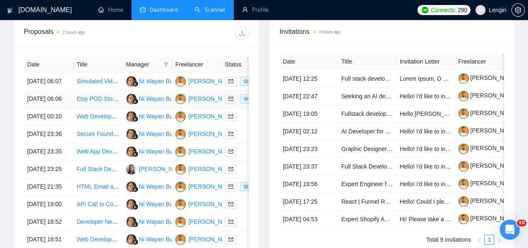
click at [107, 104] on td "Etsy POD Store Buildout Specialist Needed" at bounding box center [97, 99] width 49 height 18
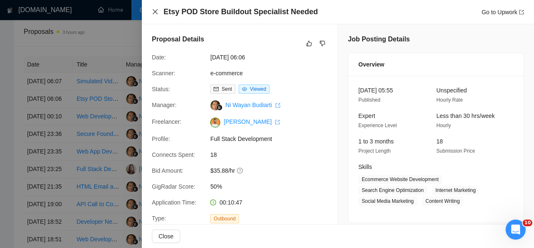
click at [153, 12] on icon "close" at bounding box center [155, 11] width 7 height 7
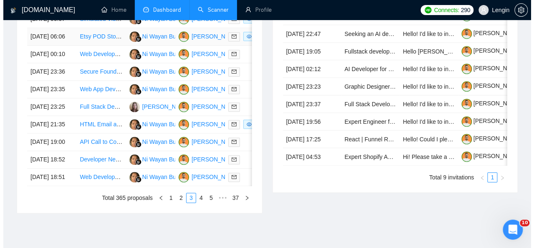
scroll to position [397, 0]
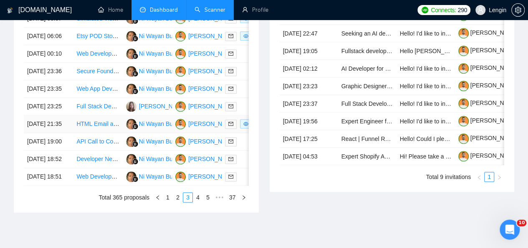
click at [111, 133] on td "HTML Email and Banner Ad Developer" at bounding box center [97, 124] width 49 height 18
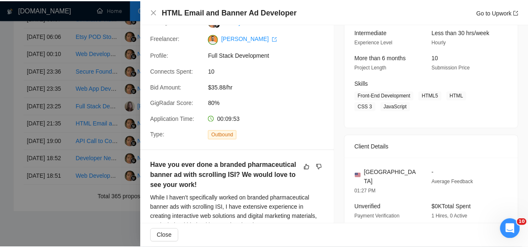
scroll to position [0, 0]
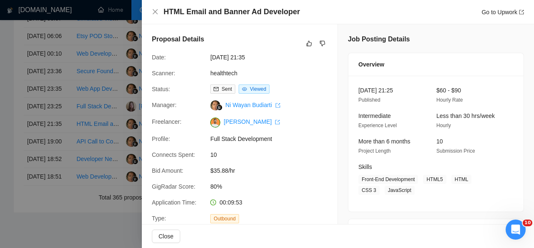
click at [154, 7] on div "HTML Email and Banner Ad Developer Go to Upwork" at bounding box center [338, 12] width 372 height 10
click at [154, 11] on icon "close" at bounding box center [155, 11] width 7 height 7
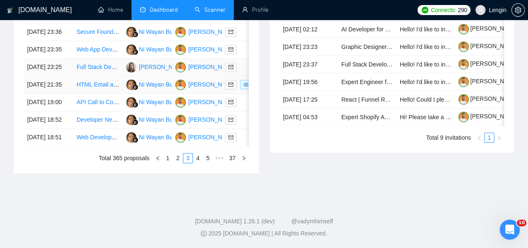
scroll to position [443, 0]
click at [197, 162] on link "4" at bounding box center [197, 157] width 9 height 9
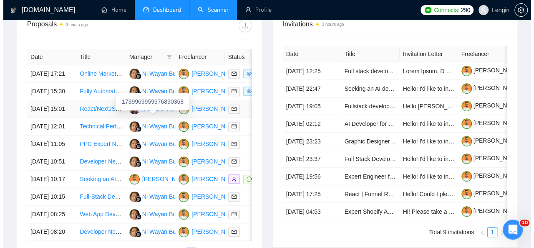
scroll to position [340, 0]
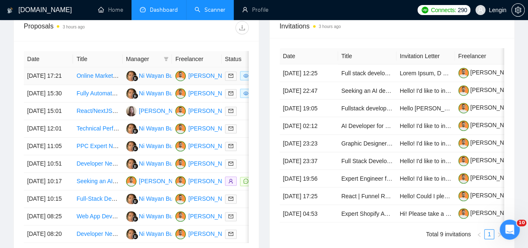
click at [106, 73] on td "Online Marketplace Development for Boat Services" at bounding box center [97, 76] width 49 height 18
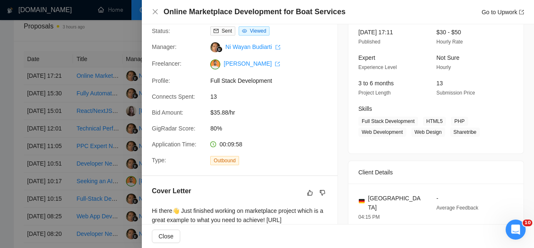
scroll to position [48, 0]
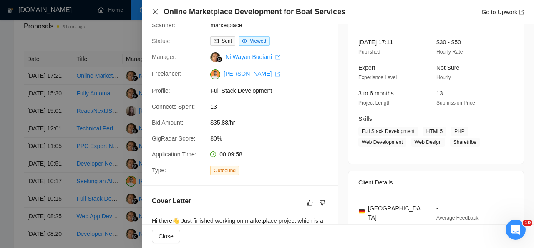
click at [154, 12] on icon "close" at bounding box center [155, 11] width 7 height 7
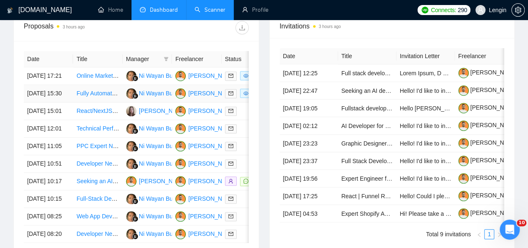
click at [112, 99] on td "Fully Automate via Macros and conditional format a talent management planning s…" at bounding box center [97, 94] width 49 height 18
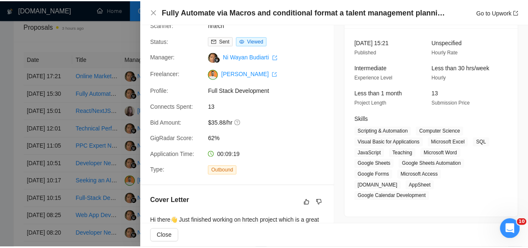
scroll to position [0, 0]
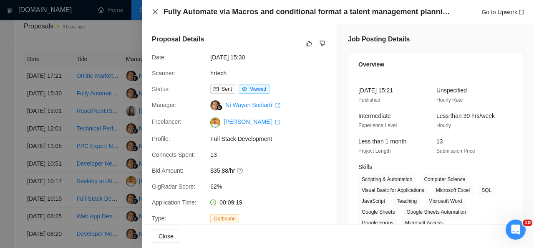
click at [154, 11] on icon "close" at bounding box center [155, 11] width 7 height 7
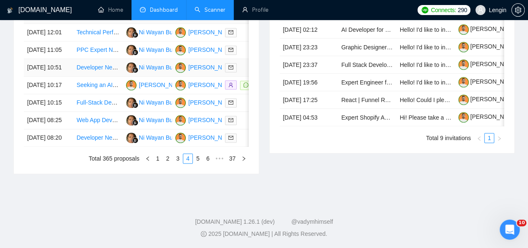
scroll to position [447, 0]
click at [200, 162] on link "5" at bounding box center [197, 157] width 9 height 9
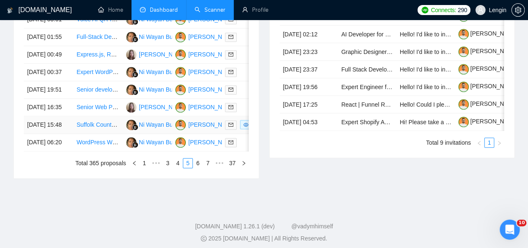
scroll to position [480, 0]
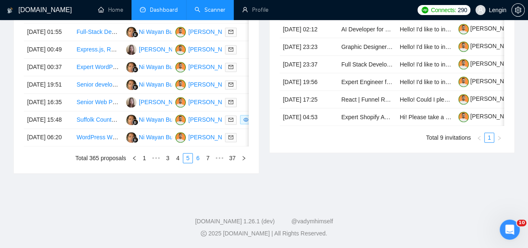
click at [197, 162] on link "6" at bounding box center [197, 157] width 9 height 9
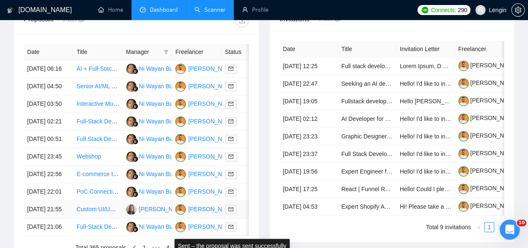
scroll to position [447, 0]
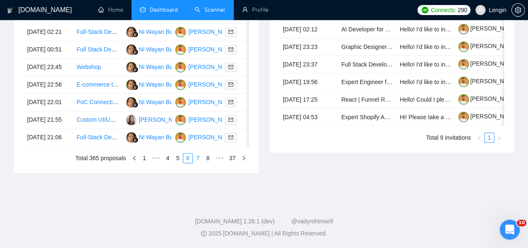
click at [200, 162] on link "7" at bounding box center [197, 157] width 9 height 9
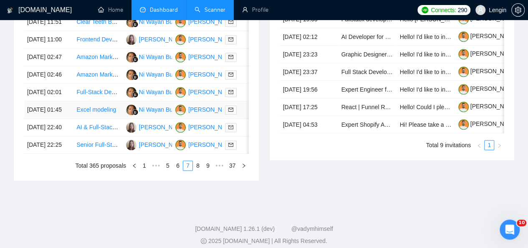
scroll to position [429, 0]
click at [199, 169] on link "8" at bounding box center [197, 164] width 9 height 9
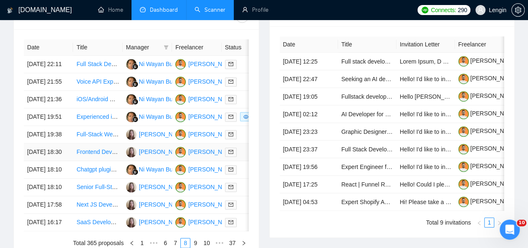
scroll to position [351, 0]
click at [117, 126] on td "Experienced iOS Developer for Biometric Data MVP App" at bounding box center [97, 118] width 49 height 18
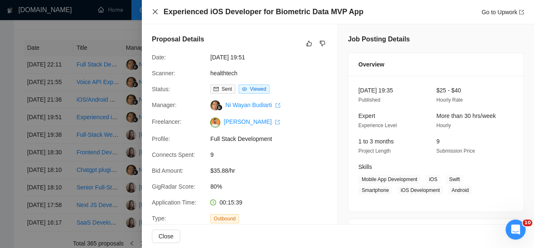
click at [157, 11] on icon "close" at bounding box center [155, 11] width 7 height 7
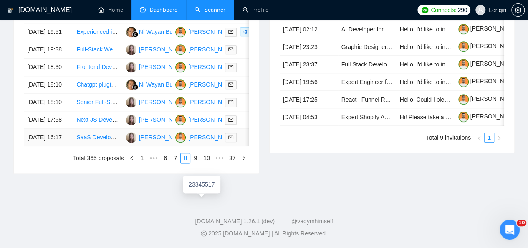
scroll to position [447, 0]
click at [195, 162] on link "9" at bounding box center [195, 157] width 9 height 9
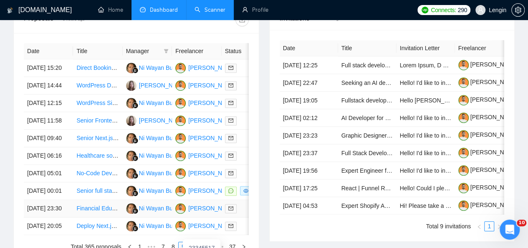
scroll to position [435, 0]
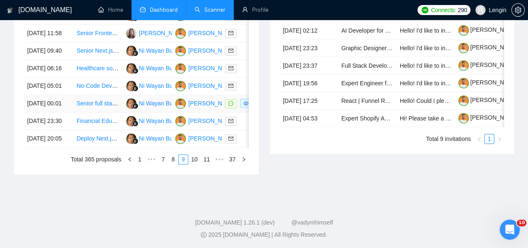
click at [99, 112] on td "Senior full stack - PWA - Ai platform" at bounding box center [97, 104] width 49 height 18
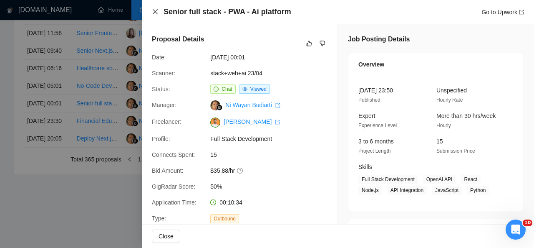
click at [155, 9] on icon "close" at bounding box center [155, 11] width 7 height 7
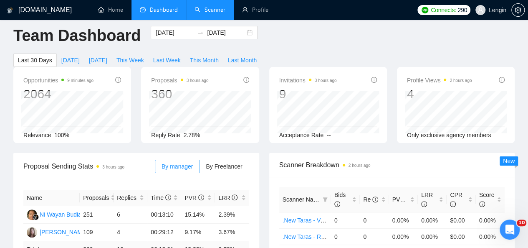
scroll to position [0, 0]
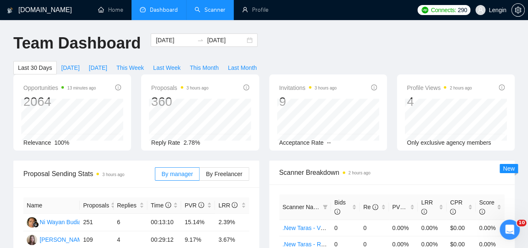
click at [215, 13] on link "Scanner" at bounding box center [209, 9] width 31 height 7
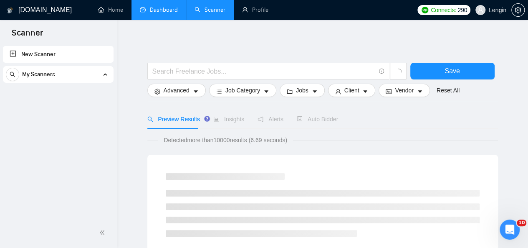
drag, startPoint x: 215, startPoint y: 13, endPoint x: 159, endPoint y: 12, distance: 55.1
click at [159, 12] on link "Dashboard" at bounding box center [159, 9] width 38 height 7
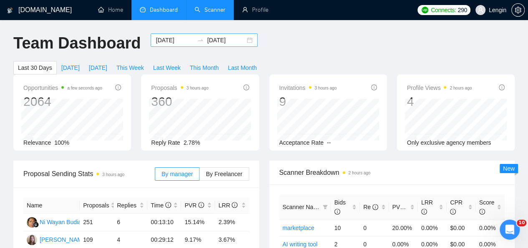
click at [242, 41] on div "[DATE] [DATE]" at bounding box center [204, 39] width 107 height 13
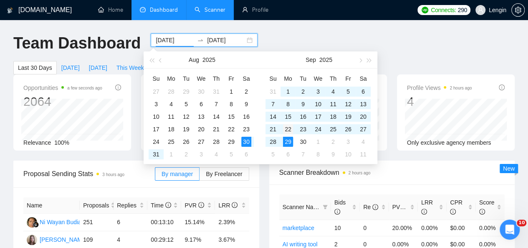
type input "[DATE]"
click at [290, 126] on div "22" at bounding box center [288, 129] width 10 height 10
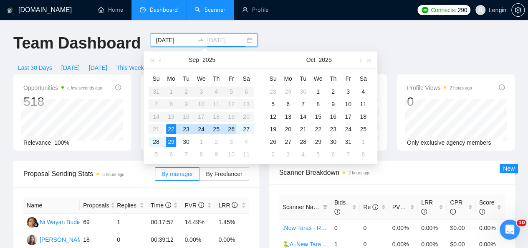
type input "[DATE]"
click at [138, 136] on div "Proposals 3 hours ago 87 Reply Rate 1.15%" at bounding box center [200, 112] width 128 height 76
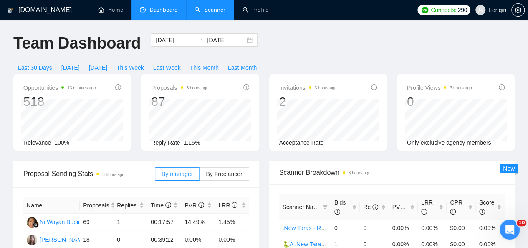
click at [207, 12] on link "Scanner" at bounding box center [209, 9] width 31 height 7
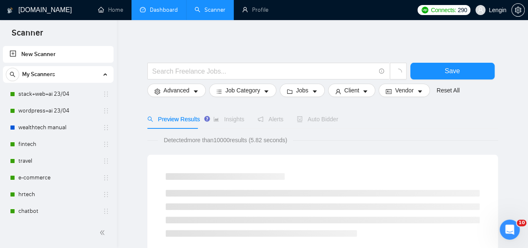
click at [158, 11] on link "Dashboard" at bounding box center [159, 9] width 38 height 7
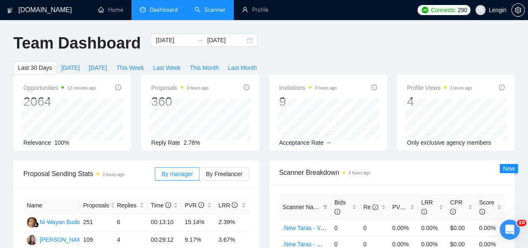
click at [225, 13] on link "Scanner" at bounding box center [209, 9] width 31 height 7
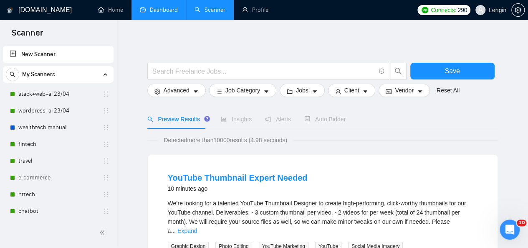
click at [159, 11] on link "Dashboard" at bounding box center [159, 9] width 38 height 7
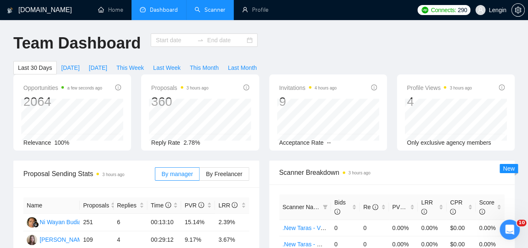
type input "[DATE]"
